Goal: Task Accomplishment & Management: Complete application form

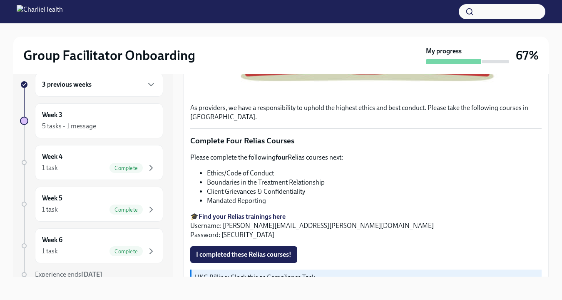
scroll to position [315, 0]
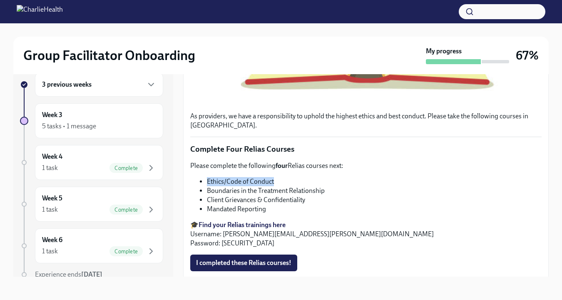
drag, startPoint x: 285, startPoint y: 188, endPoint x: 208, endPoint y: 190, distance: 76.6
click at [208, 186] on li "Ethics/Code of Conduct" at bounding box center [374, 181] width 335 height 9
click at [248, 228] on strong "Find your Relias trainings here" at bounding box center [241, 225] width 87 height 8
click at [283, 186] on li "Ethics/Code of Conduct" at bounding box center [374, 181] width 335 height 9
drag, startPoint x: 280, startPoint y: 187, endPoint x: 208, endPoint y: 192, distance: 73.0
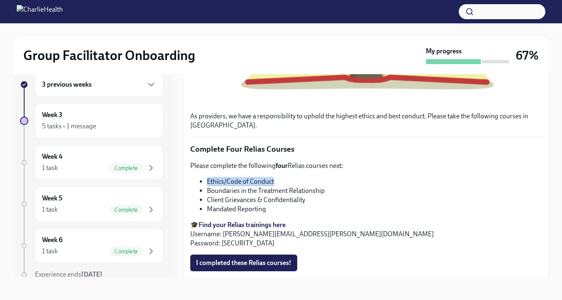
click at [207, 186] on li "Ethics/Code of Conduct" at bounding box center [374, 181] width 335 height 9
copy li "Ethics/Code of Conduct"
click at [330, 195] on li "Boundaries in the Treatment Relationship" at bounding box center [374, 190] width 335 height 9
drag, startPoint x: 330, startPoint y: 198, endPoint x: 208, endPoint y: 201, distance: 122.4
click at [208, 195] on li "Boundaries in the Treatment Relationship" at bounding box center [374, 190] width 335 height 9
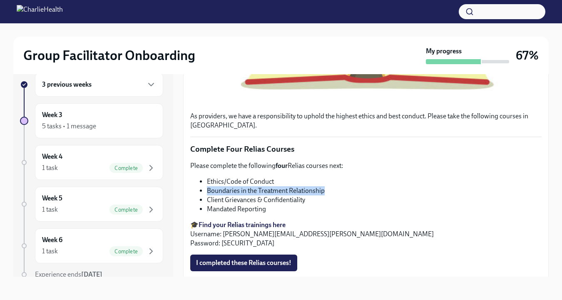
copy li "Boundaries in the Treatment Relationship"
click at [293, 195] on li "Boundaries in the Treatment Relationship" at bounding box center [374, 190] width 335 height 9
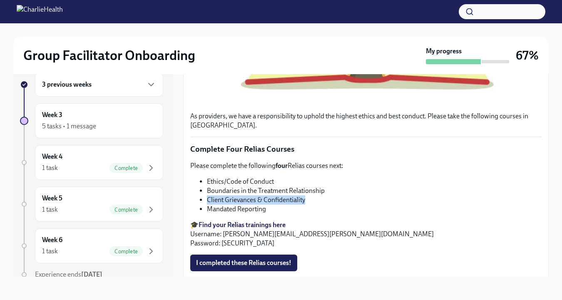
drag, startPoint x: 313, startPoint y: 207, endPoint x: 208, endPoint y: 209, distance: 104.5
click at [208, 204] on li "Client Grievances & Confidentiality" at bounding box center [374, 199] width 335 height 9
copy li "Client Grievances & Confidentiality"
click at [339, 170] on p "Please complete the following four Relias courses next:" at bounding box center [365, 165] width 351 height 9
click at [247, 267] on span "I completed these Relias courses!" at bounding box center [243, 262] width 95 height 8
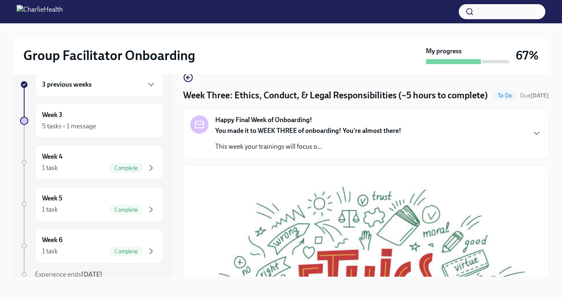
scroll to position [0, 0]
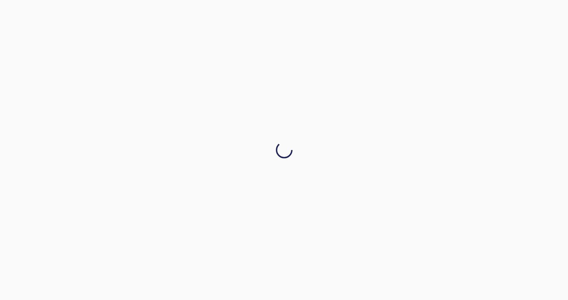
drag, startPoint x: 543, startPoint y: 171, endPoint x: 541, endPoint y: 178, distance: 7.7
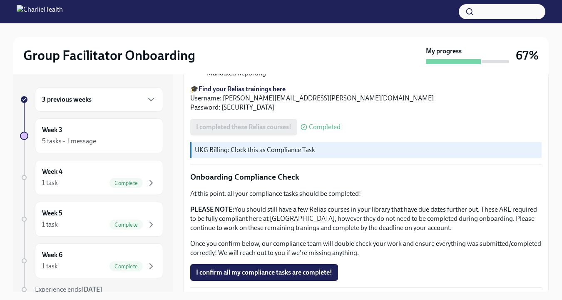
scroll to position [504, 0]
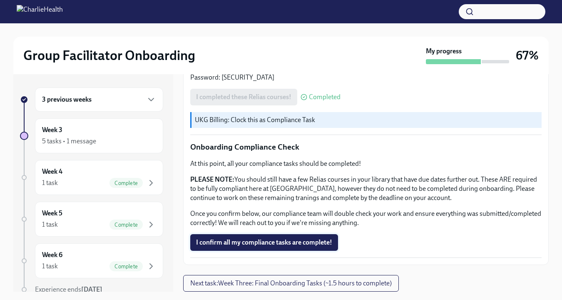
click at [323, 236] on button "I confirm all my compliance tasks are complete!" at bounding box center [264, 242] width 148 height 17
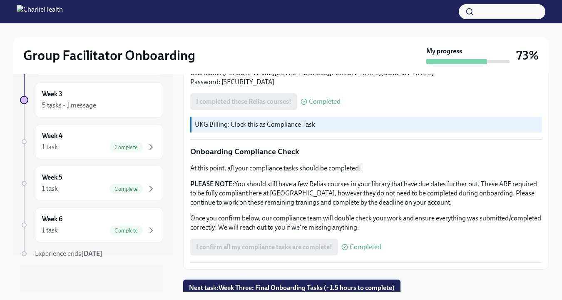
click at [366, 283] on span "Next task : Week Three: Final Onboarding Tasks (~1.5 hours to complete)" at bounding box center [292, 287] width 206 height 8
